Goal: Information Seeking & Learning: Understand process/instructions

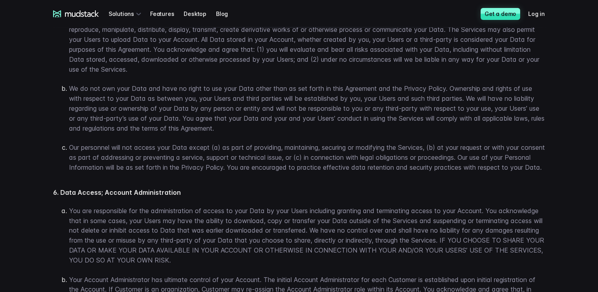
scroll to position [1221, 0]
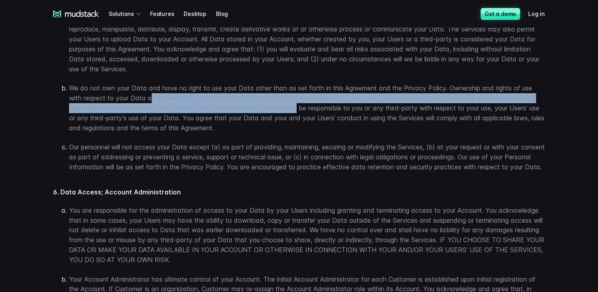
drag, startPoint x: 166, startPoint y: 111, endPoint x: 299, endPoint y: 122, distance: 133.3
click at [299, 122] on p "We do not own your Data and have no right to use your Data other than as set fo…" at bounding box center [306, 107] width 475 height 49
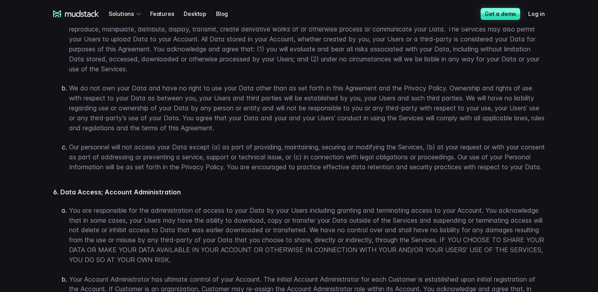
click at [299, 122] on p "We do not own your Data and have no right to use your Data other than as set fo…" at bounding box center [306, 107] width 475 height 49
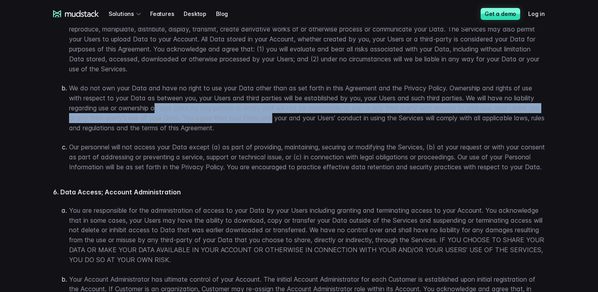
drag, startPoint x: 206, startPoint y: 123, endPoint x: 284, endPoint y: 128, distance: 78.7
click at [284, 128] on p "We do not own your Data and have no right to use your Data other than as set fo…" at bounding box center [306, 107] width 475 height 49
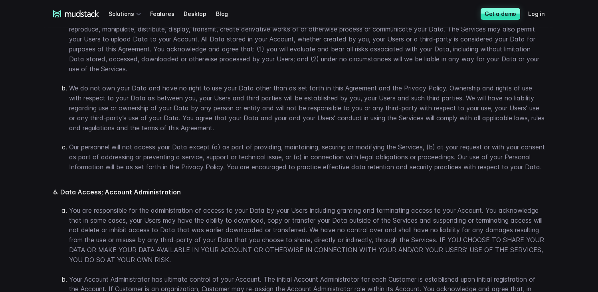
click at [284, 128] on p "We do not own your Data and have no right to use your Data other than as set fo…" at bounding box center [306, 107] width 475 height 49
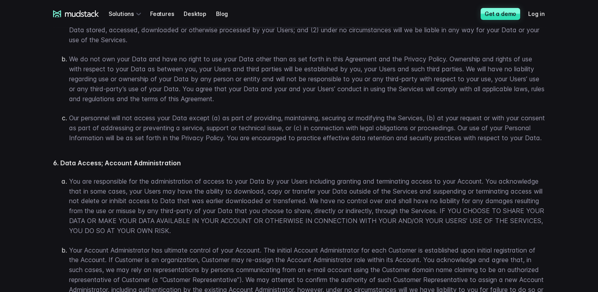
scroll to position [1258, 0]
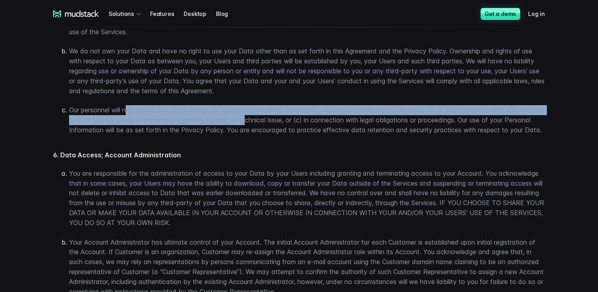
drag, startPoint x: 155, startPoint y: 124, endPoint x: 273, endPoint y: 132, distance: 118.4
click at [273, 132] on p "Our personnel will not access your Data except (a) as part of providing, mainta…" at bounding box center [306, 120] width 475 height 30
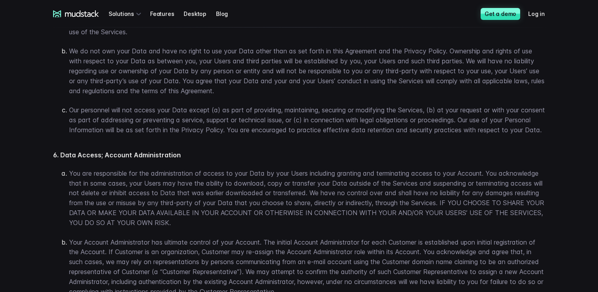
click at [273, 132] on p "Our personnel will not access your Data except (a) as part of providing, mainta…" at bounding box center [306, 120] width 475 height 30
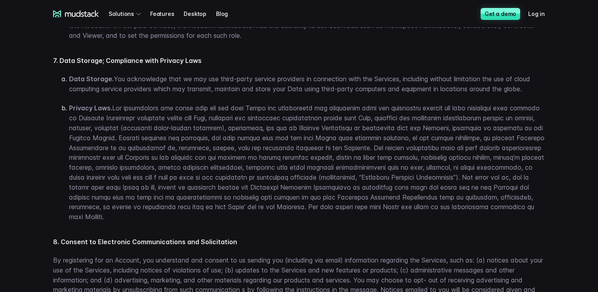
scroll to position [1560, 0]
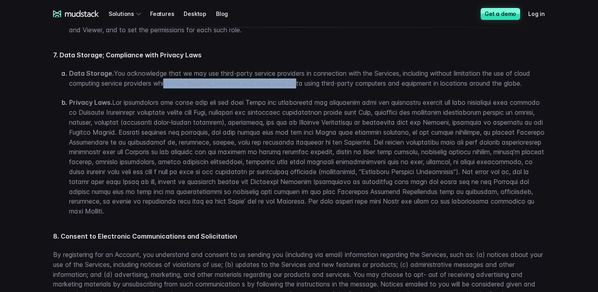
drag, startPoint x: 165, startPoint y: 103, endPoint x: 296, endPoint y: 104, distance: 130.8
click at [296, 89] on p "Data Storage. You acknowledge that we may use third-party service providers in …" at bounding box center [306, 79] width 475 height 20
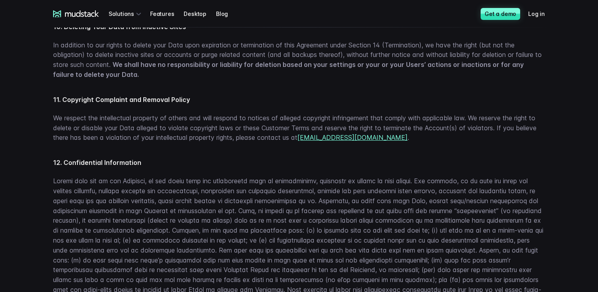
scroll to position [1995, 0]
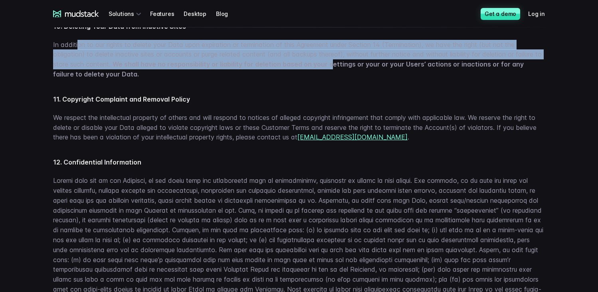
drag, startPoint x: 80, startPoint y: 66, endPoint x: 337, endPoint y: 82, distance: 257.7
click at [337, 79] on p "In addition to our rights to delete your Data upon expiration or termination of…" at bounding box center [298, 59] width 491 height 39
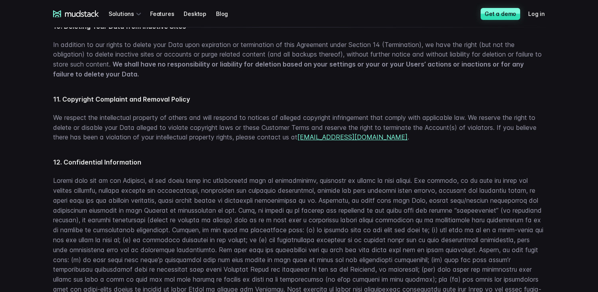
drag, startPoint x: 337, startPoint y: 82, endPoint x: 247, endPoint y: 75, distance: 90.8
click at [337, 78] on strong "We shall have no responsibility or liability for deletion based on your setting…" at bounding box center [288, 69] width 470 height 18
drag, startPoint x: 240, startPoint y: 73, endPoint x: 347, endPoint y: 76, distance: 107.7
click at [347, 76] on p "In addition to our rights to delete your Data upon expiration or termination of…" at bounding box center [298, 59] width 491 height 39
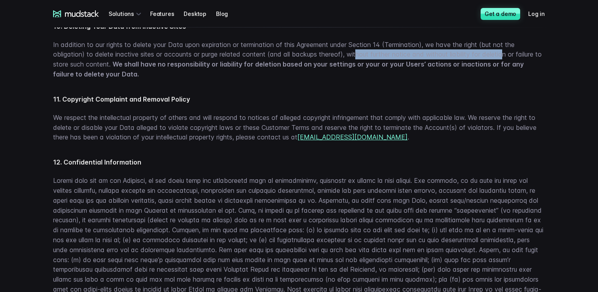
drag, startPoint x: 359, startPoint y: 76, endPoint x: 510, endPoint y: 79, distance: 151.6
click at [510, 79] on p "In addition to our rights to delete your Data upon expiration or termination of…" at bounding box center [298, 59] width 491 height 39
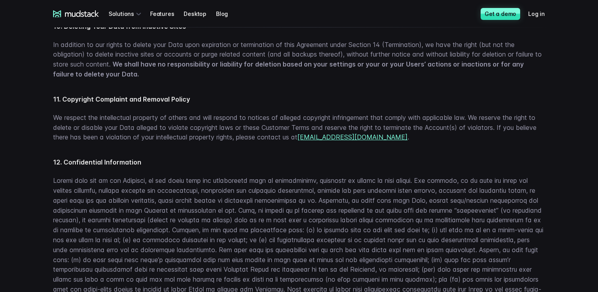
click at [510, 79] on p "In addition to our rights to delete your Data upon expiration or termination of…" at bounding box center [298, 59] width 491 height 39
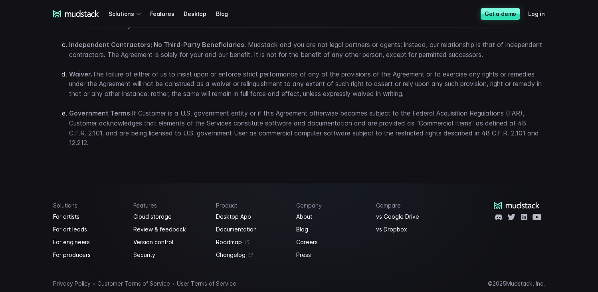
scroll to position [4520, 0]
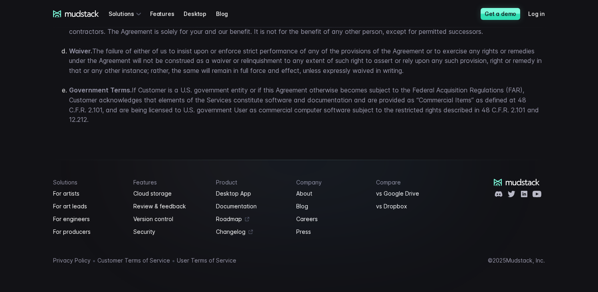
click at [78, 12] on icon at bounding box center [82, 13] width 34 height 6
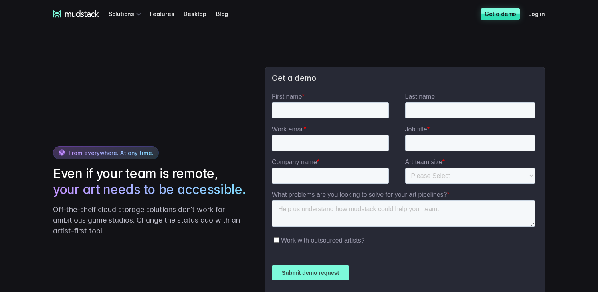
scroll to position [1809, 0]
